Goal: Task Accomplishment & Management: Manage account settings

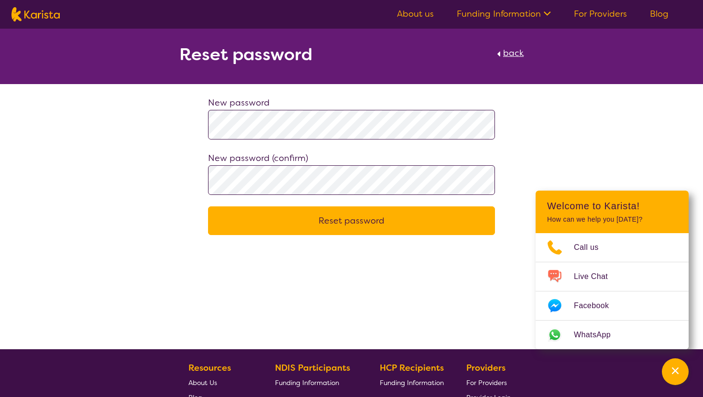
click at [513, 54] on span "back" at bounding box center [513, 52] width 21 height 11
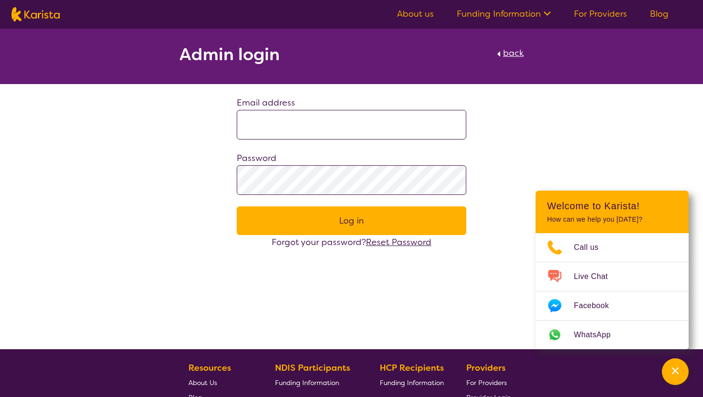
click at [373, 126] on input at bounding box center [351, 125] width 229 height 30
type input "**********"
click at [354, 221] on button "Log in" at bounding box center [351, 220] width 229 height 29
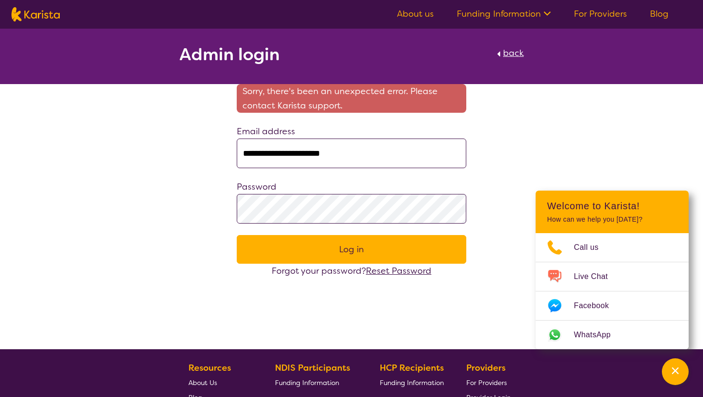
click at [357, 253] on button "Log in" at bounding box center [351, 249] width 229 height 29
click at [348, 250] on button "Log in" at bounding box center [351, 249] width 229 height 29
click at [484, 188] on div "**********" at bounding box center [351, 153] width 703 height 249
click at [351, 255] on button "Log in" at bounding box center [351, 249] width 229 height 29
click at [514, 52] on span "back" at bounding box center [513, 52] width 21 height 11
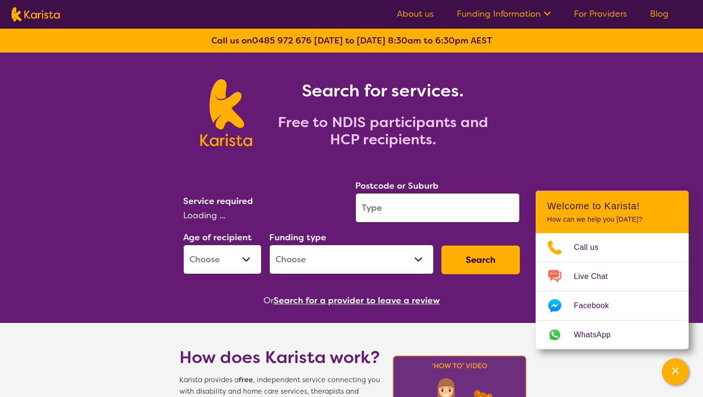
click at [613, 10] on link "For Providers" at bounding box center [600, 13] width 53 height 11
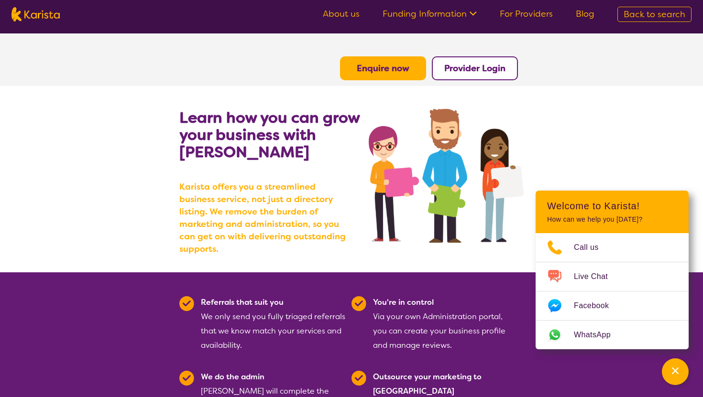
click at [519, 11] on link "For Providers" at bounding box center [525, 13] width 53 height 11
click at [541, 12] on link "For Providers" at bounding box center [525, 13] width 53 height 11
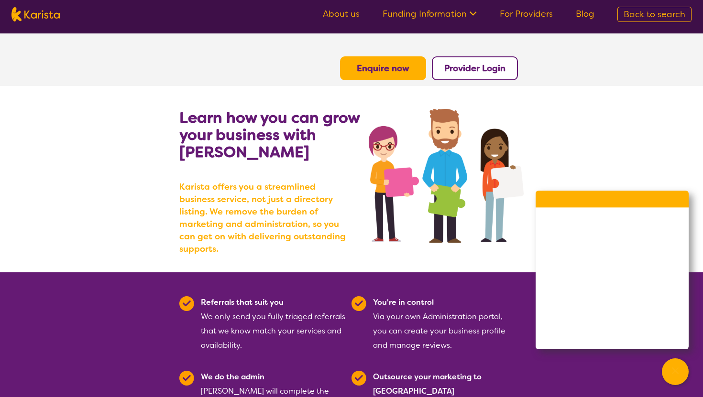
click at [545, 14] on link "For Providers" at bounding box center [525, 13] width 53 height 11
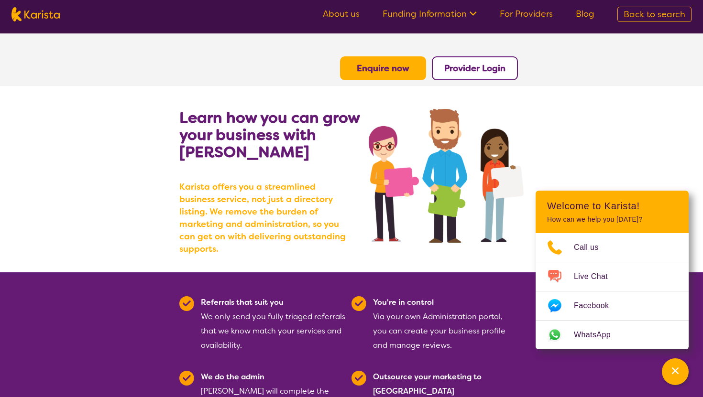
click at [488, 68] on b "Provider Login" at bounding box center [474, 68] width 61 height 11
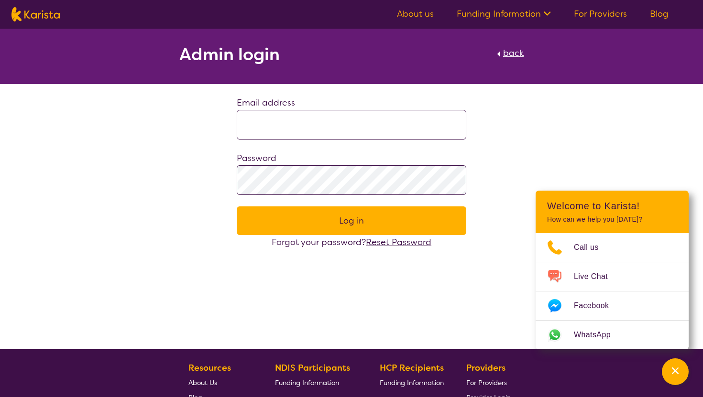
click at [337, 124] on input at bounding box center [351, 125] width 229 height 30
click at [326, 124] on input at bounding box center [351, 125] width 229 height 30
type input "**********"
click at [338, 219] on button "Log in" at bounding box center [351, 220] width 229 height 29
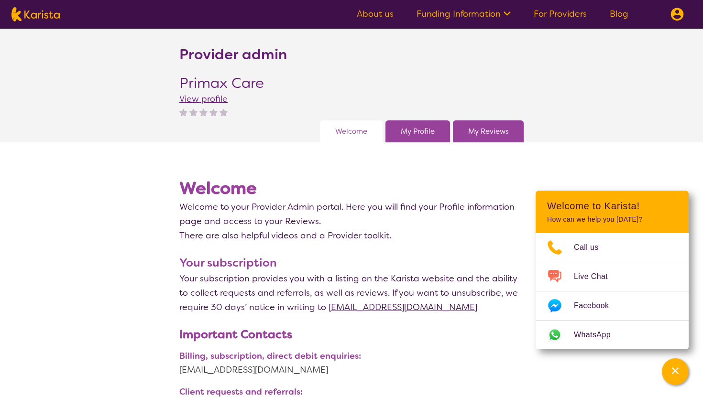
click at [507, 132] on link "My Reviews" at bounding box center [488, 131] width 40 height 14
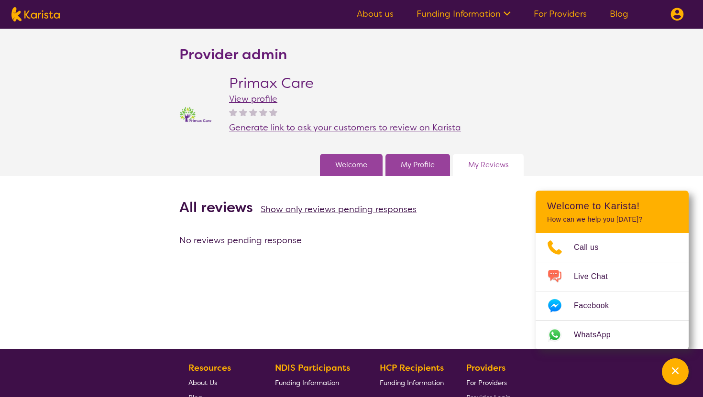
click at [496, 162] on link "My Reviews" at bounding box center [488, 165] width 40 height 14
click at [434, 168] on link "My Profile" at bounding box center [418, 165] width 34 height 14
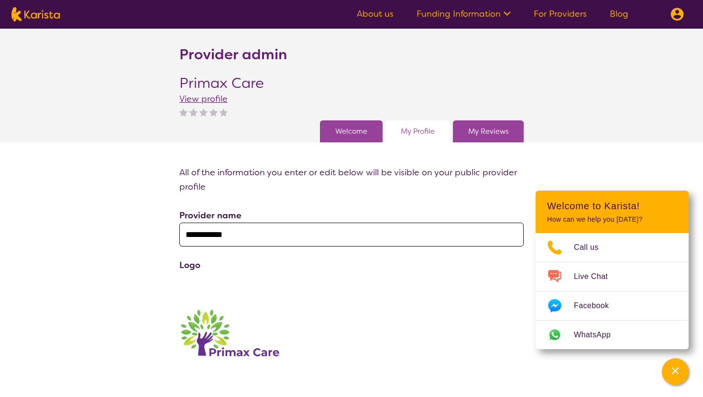
click at [349, 129] on link "Welcome" at bounding box center [351, 131] width 32 height 14
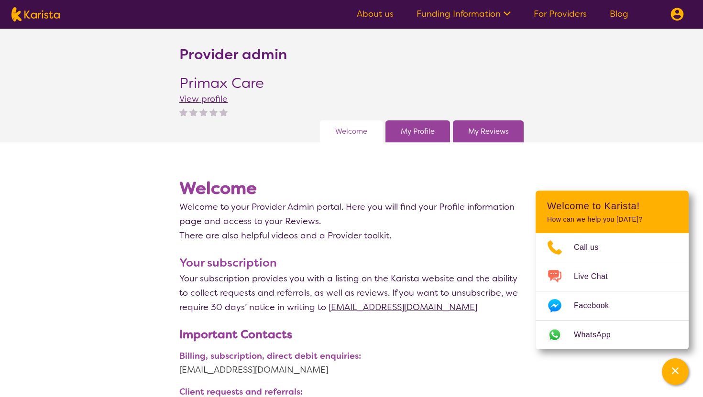
click at [362, 133] on link "Welcome" at bounding box center [351, 131] width 32 height 14
click at [418, 135] on link "My Profile" at bounding box center [418, 131] width 34 height 14
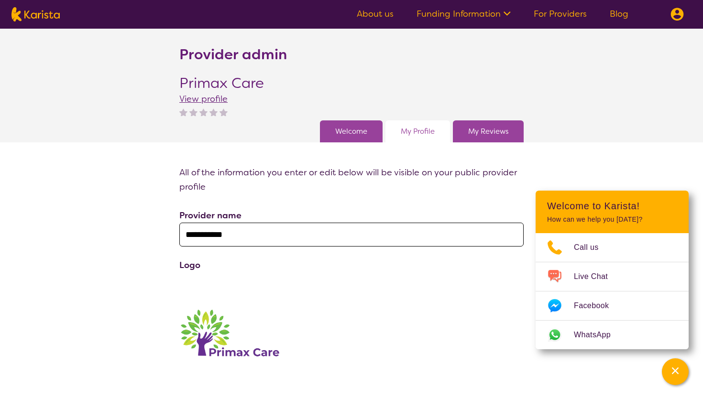
click at [498, 130] on link "My Reviews" at bounding box center [488, 131] width 40 height 14
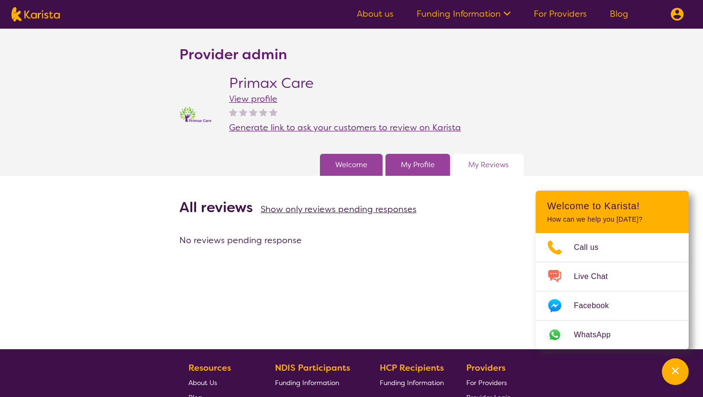
click at [380, 17] on link "About us" at bounding box center [375, 13] width 37 height 11
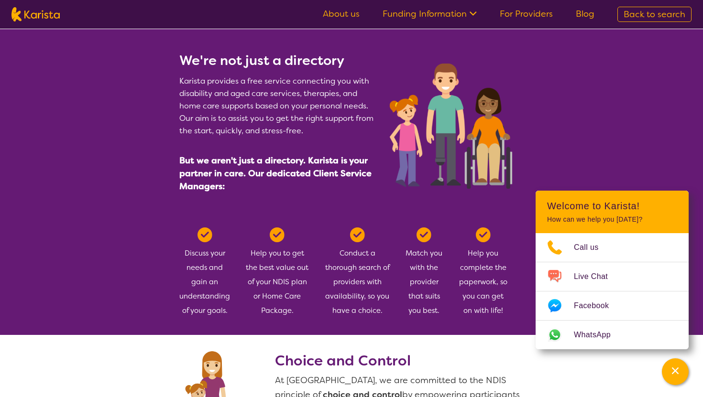
scroll to position [410, 0]
